Goal: Transaction & Acquisition: Purchase product/service

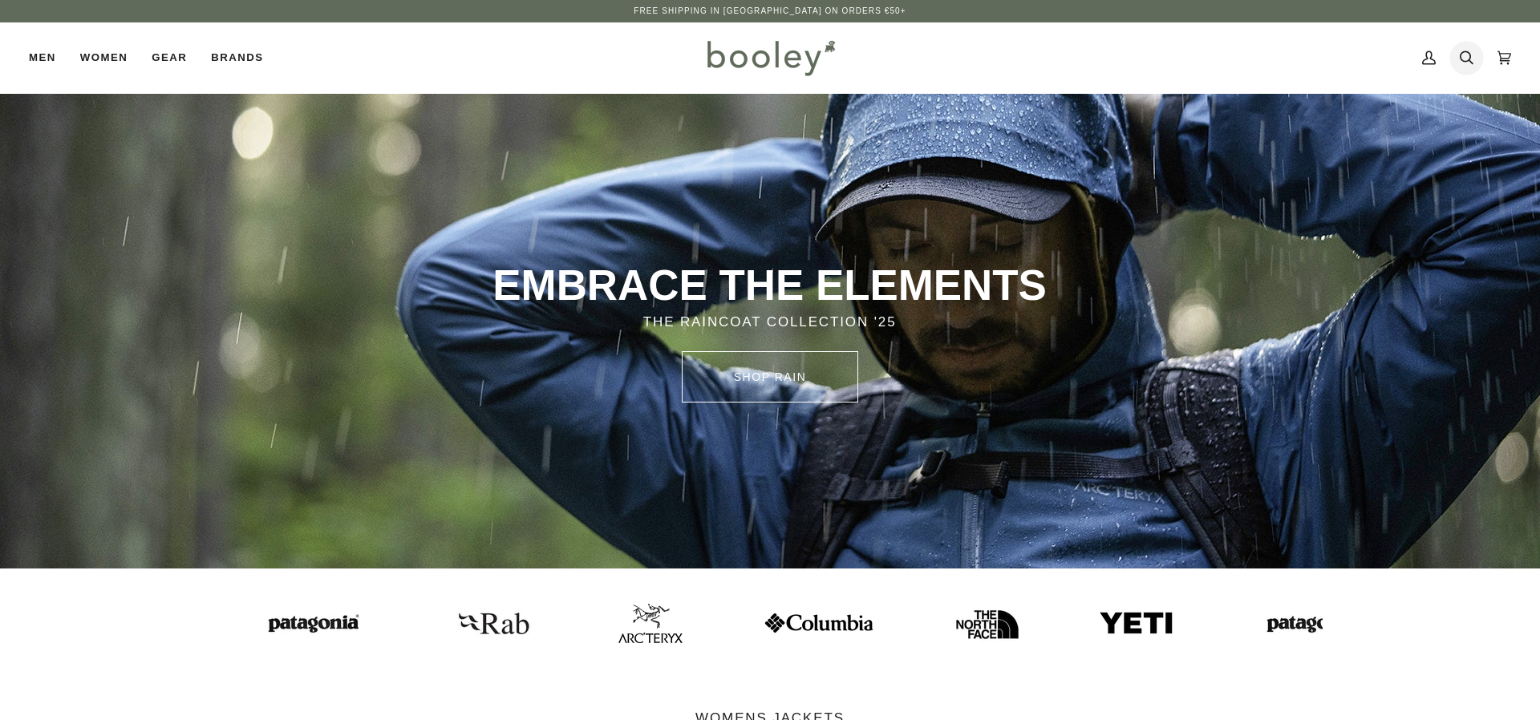
click at [1464, 62] on icon at bounding box center [1467, 58] width 14 height 14
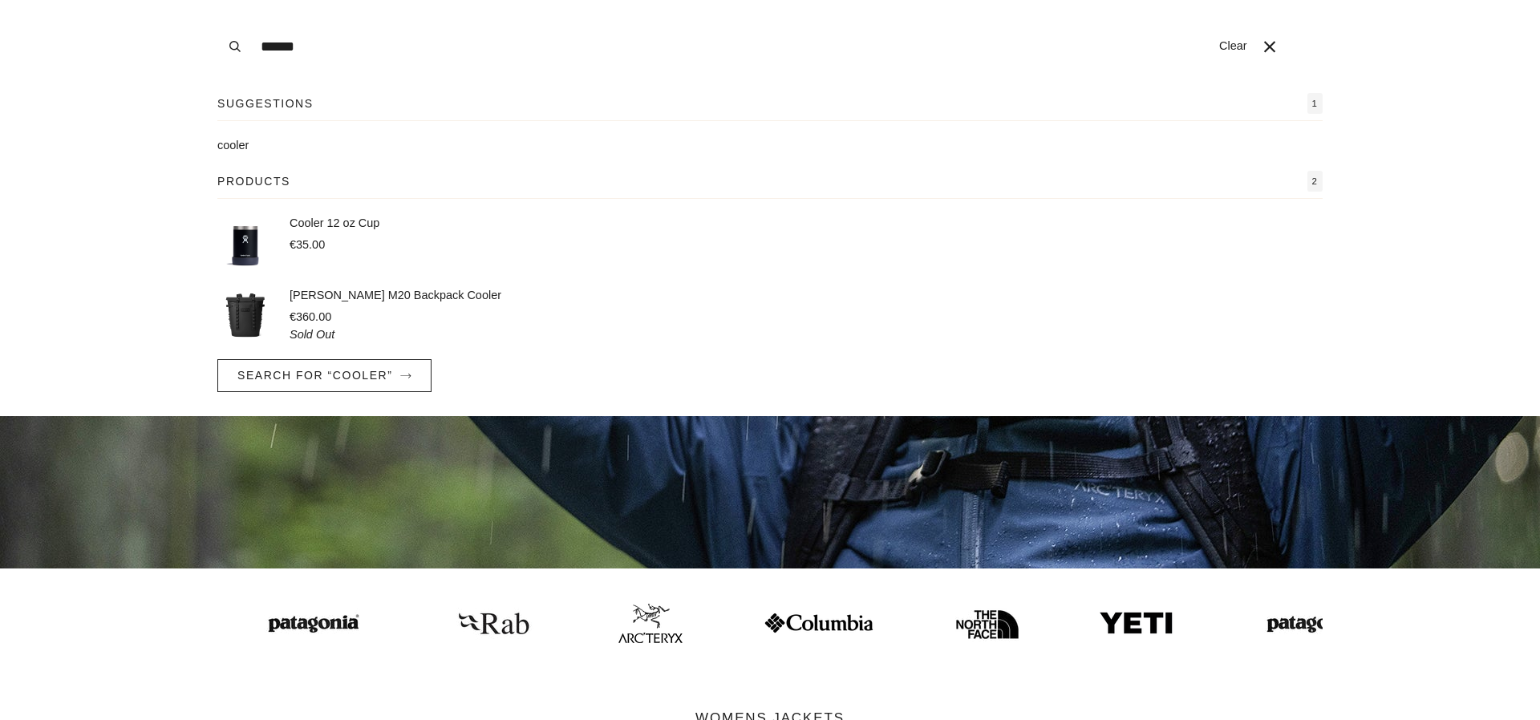
type input "******"
click at [241, 153] on link "cooler" at bounding box center [769, 146] width 1105 height 18
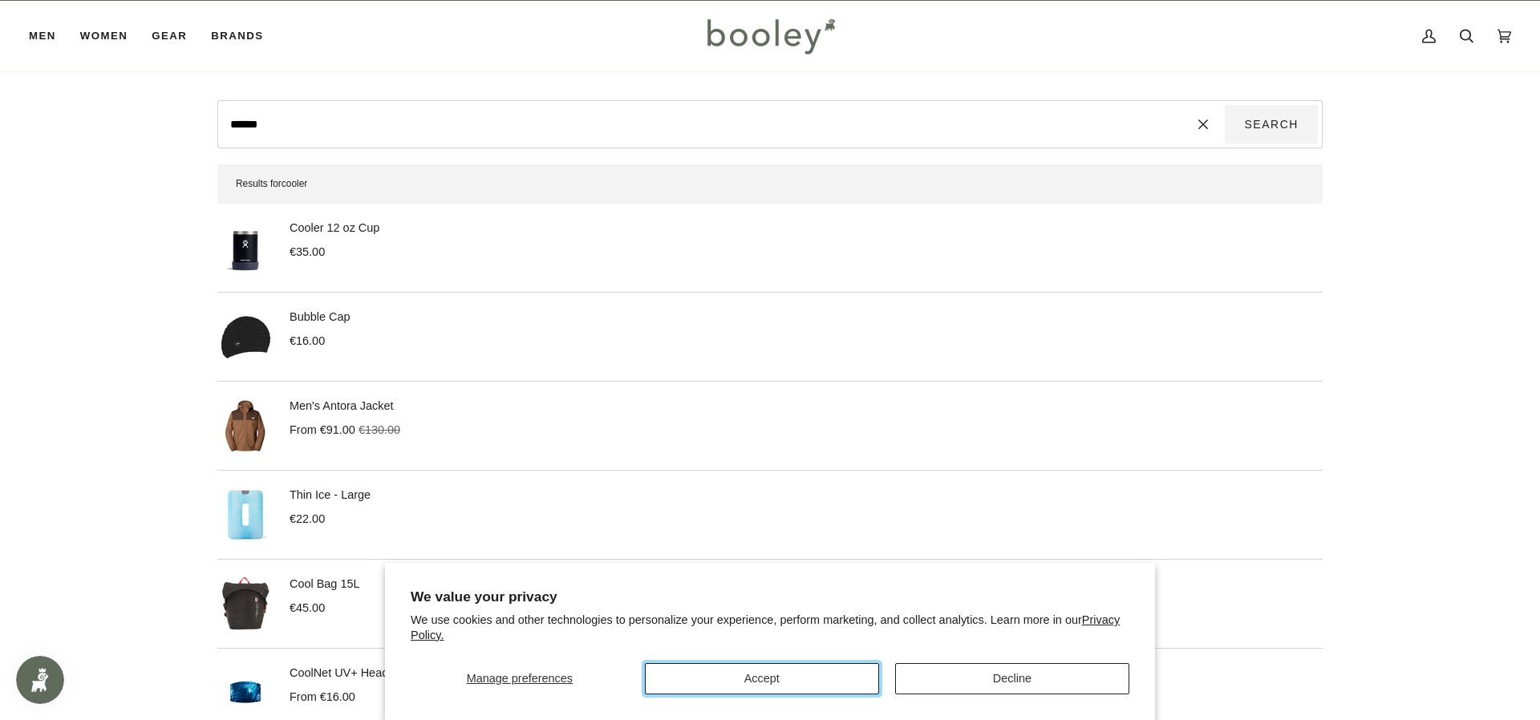
click at [797, 675] on button "Accept" at bounding box center [762, 678] width 234 height 31
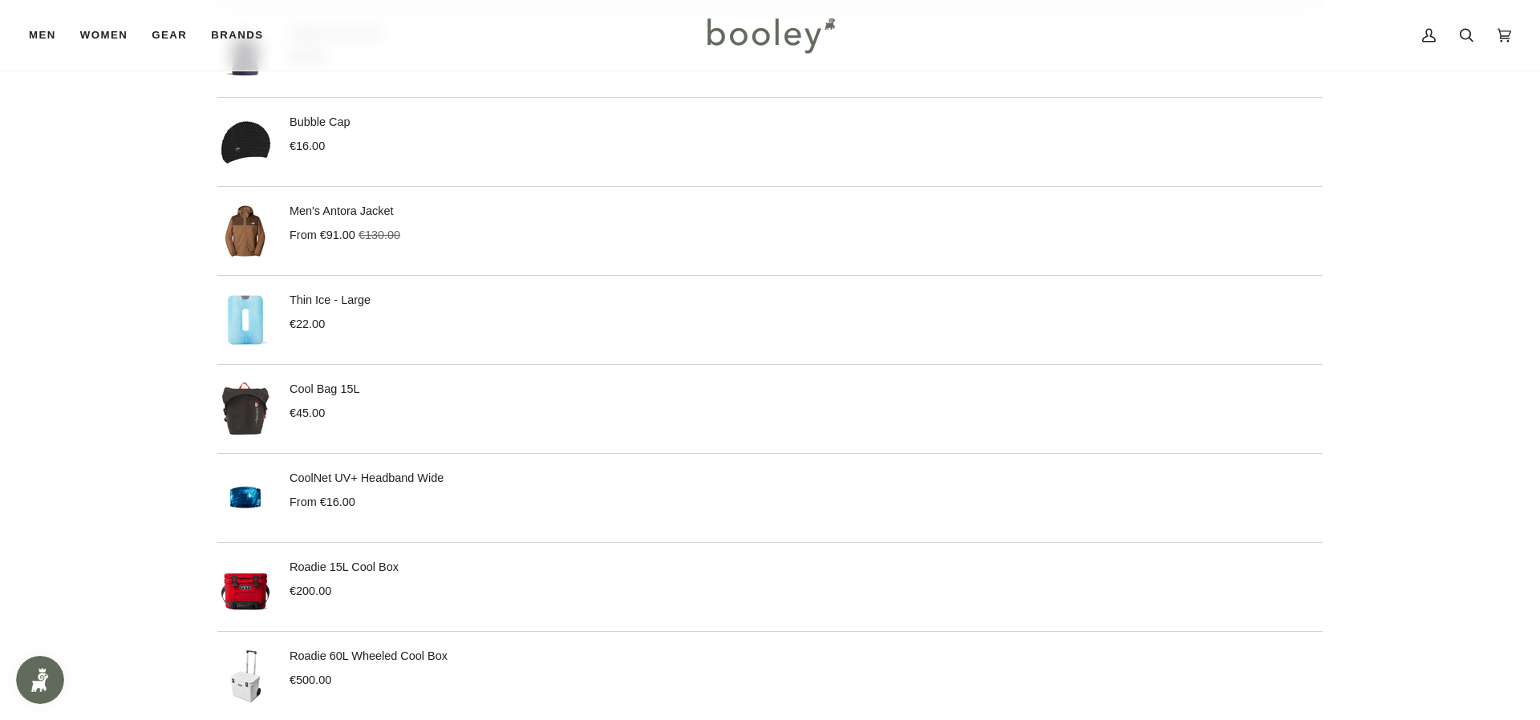
scroll to position [420, 0]
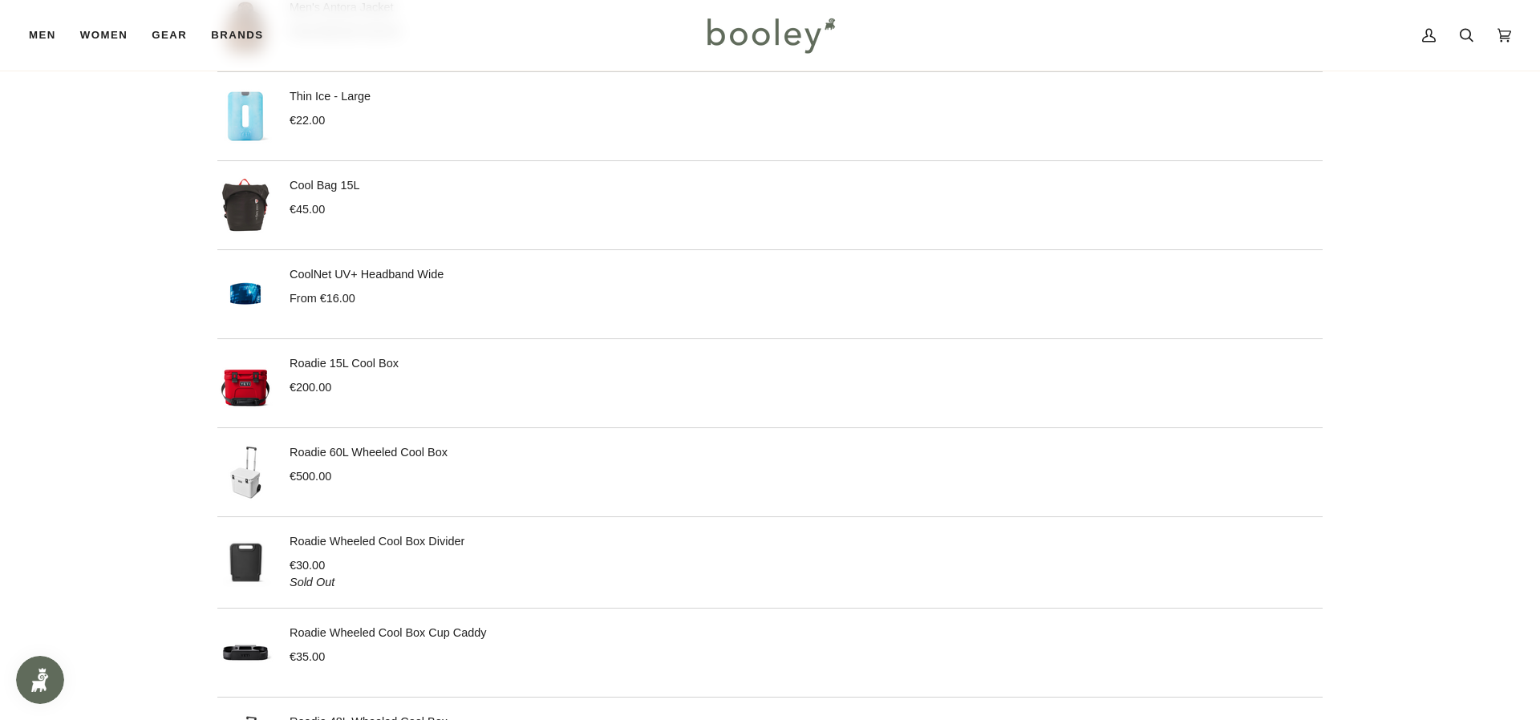
click at [330, 453] on link "Roadie 60L Wheeled Cool Box" at bounding box center [369, 452] width 158 height 13
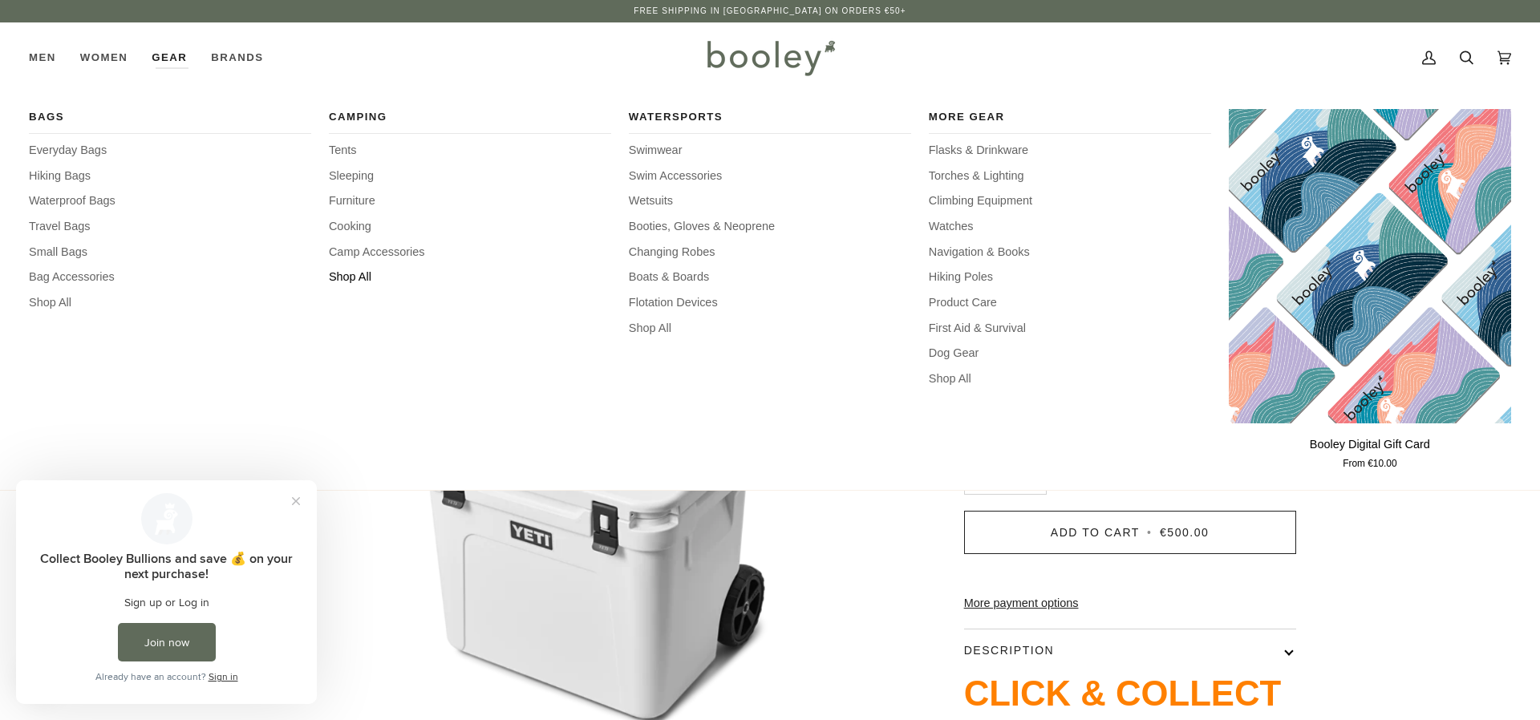
click at [351, 275] on span "Shop All" at bounding box center [470, 278] width 282 height 18
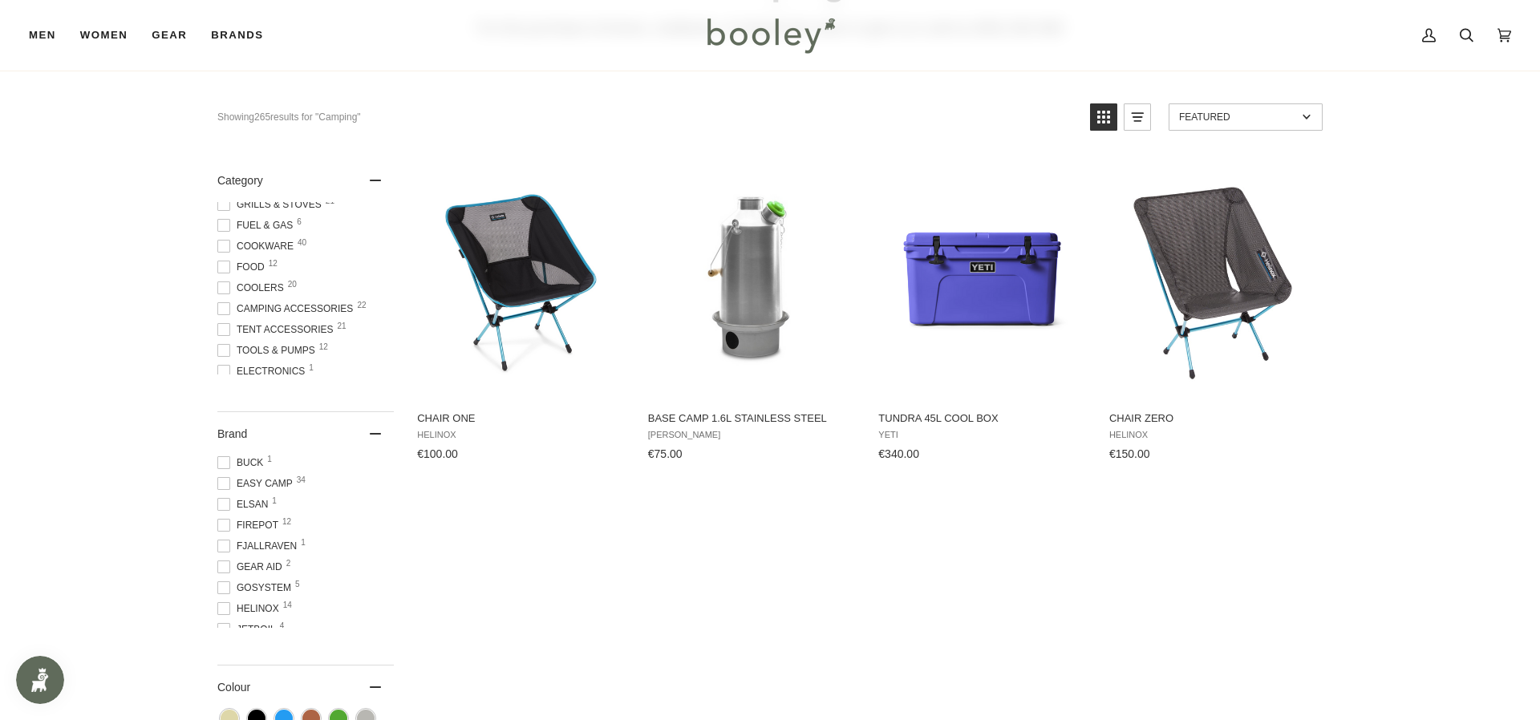
scroll to position [167, 0]
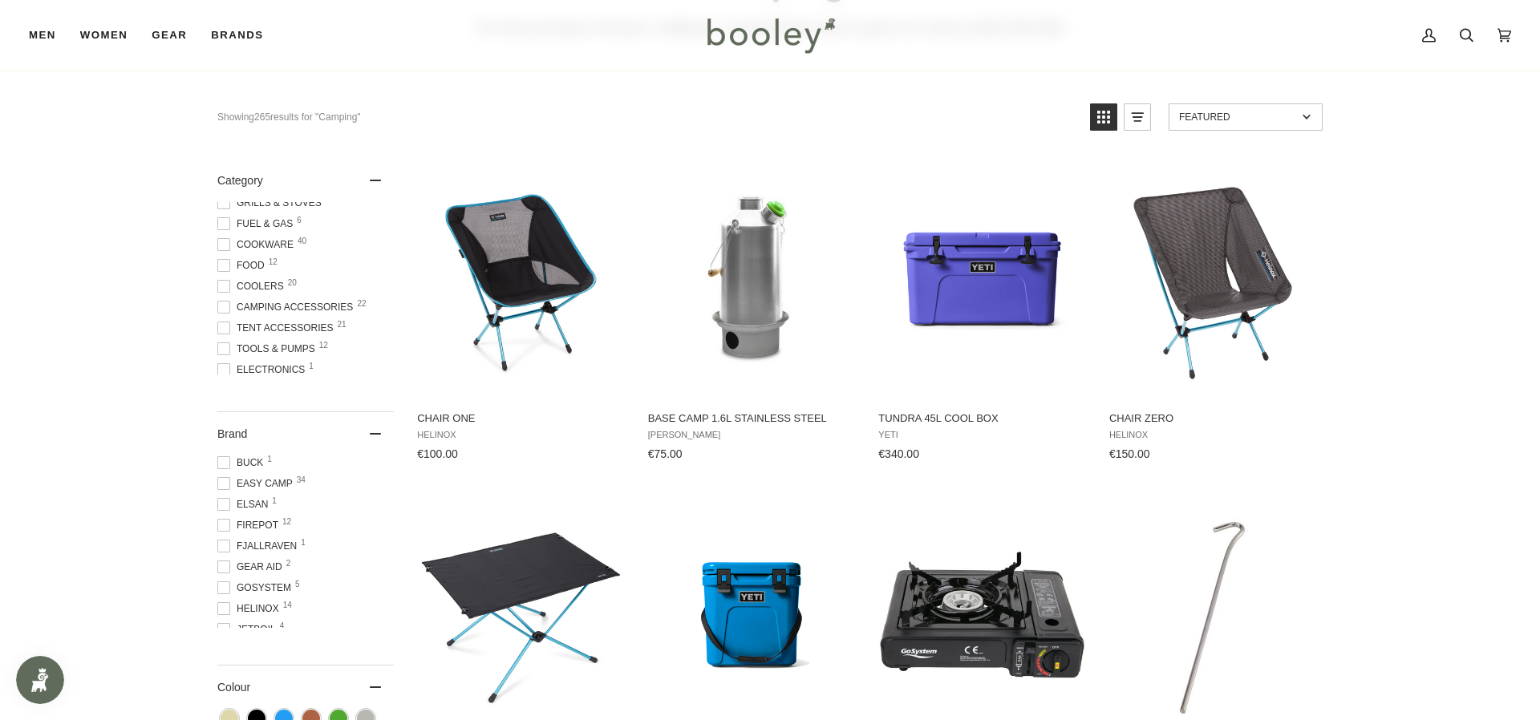
click at [225, 290] on span at bounding box center [223, 286] width 13 height 13
